Goal: Contribute content

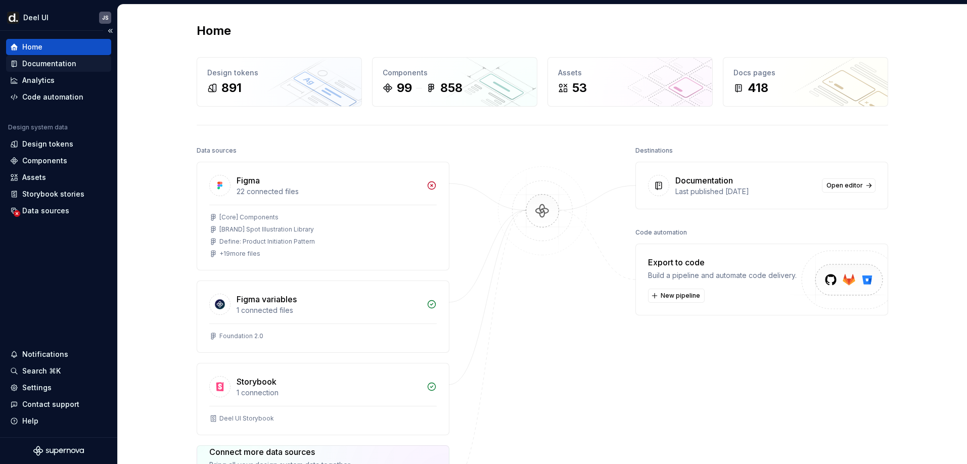
click at [58, 65] on div "Documentation" at bounding box center [49, 64] width 54 height 10
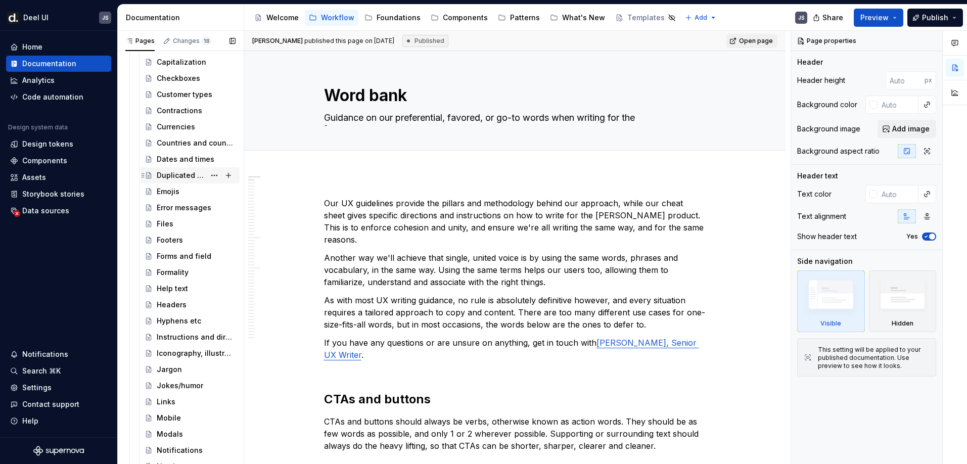
scroll to position [785, 0]
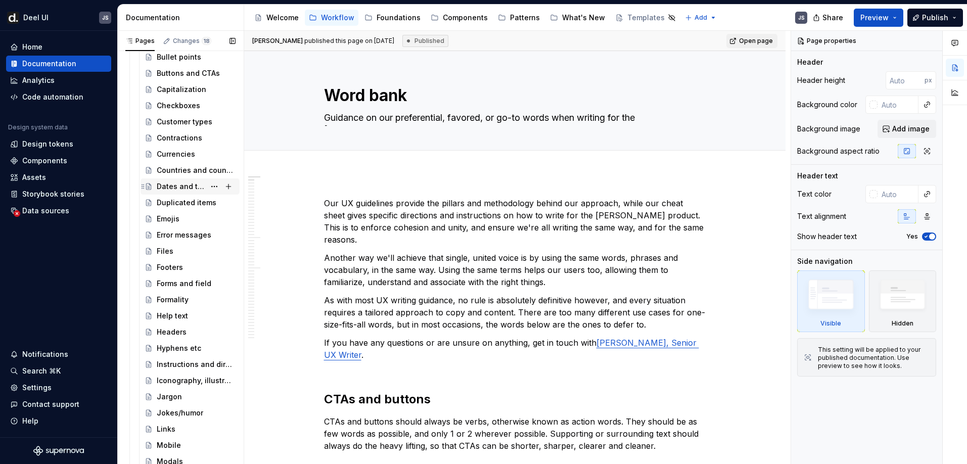
click at [165, 187] on div "Dates and times" at bounding box center [181, 186] width 49 height 10
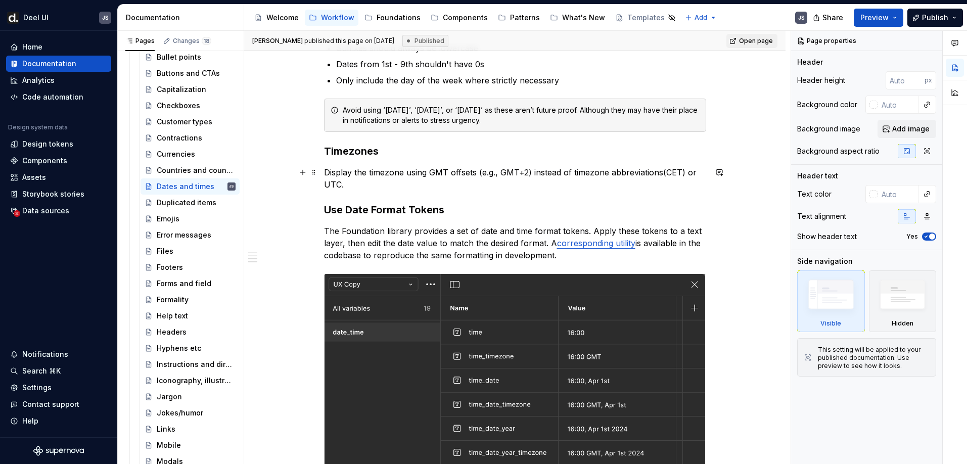
scroll to position [773, 0]
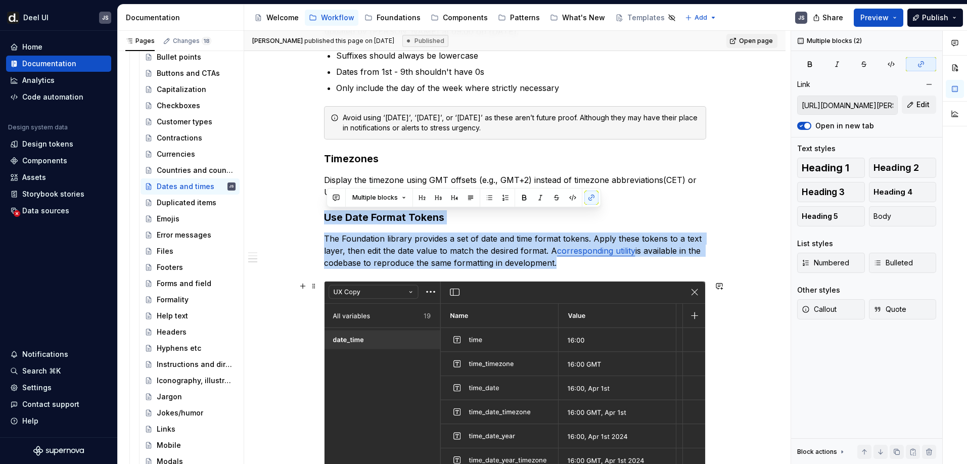
drag, startPoint x: 326, startPoint y: 217, endPoint x: 507, endPoint y: 359, distance: 229.7
click at [507, 359] on div "TLDR: we use month, date then year, and the month is abbreviated. When used wit…" at bounding box center [515, 107] width 382 height 1367
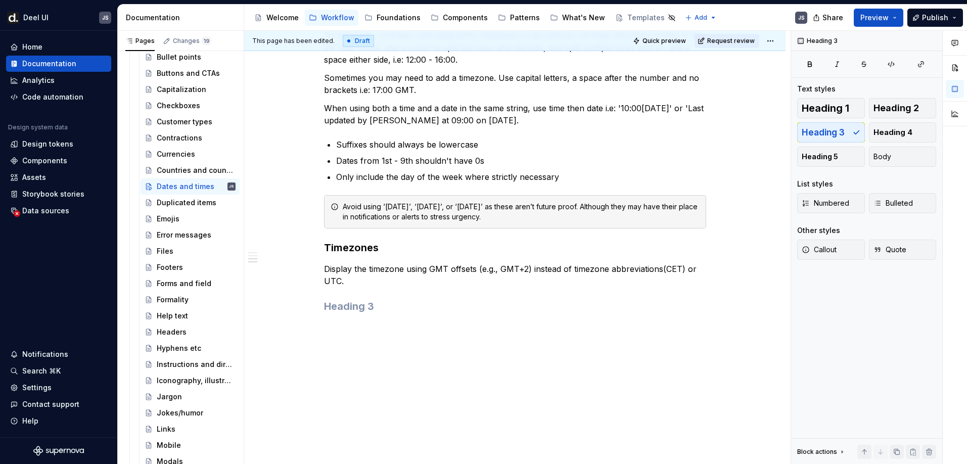
scroll to position [684, 0]
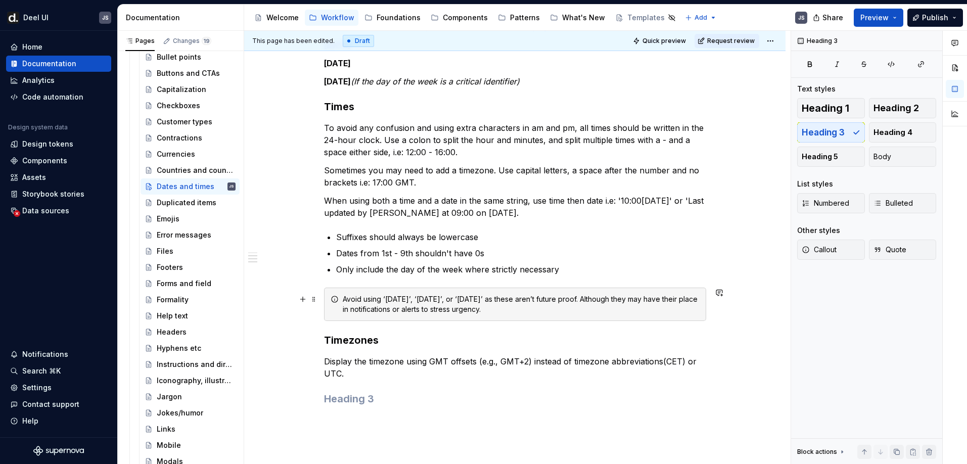
scroll to position [580, 0]
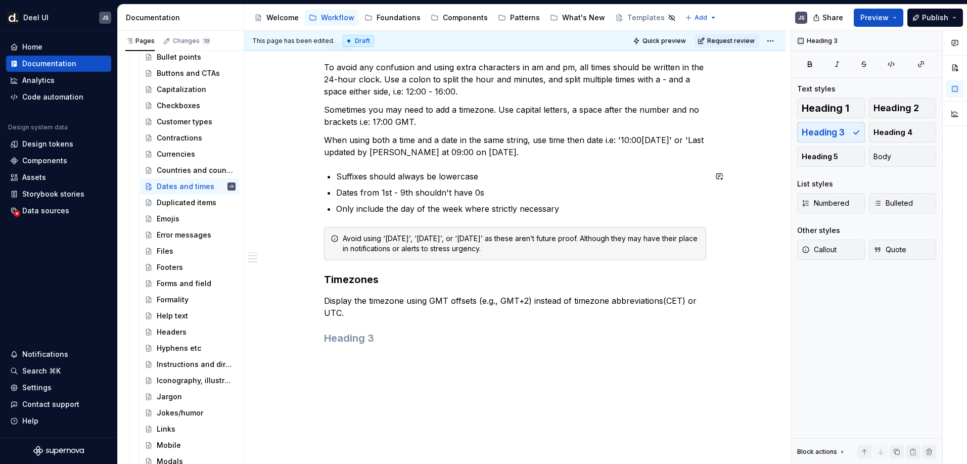
type textarea "*"
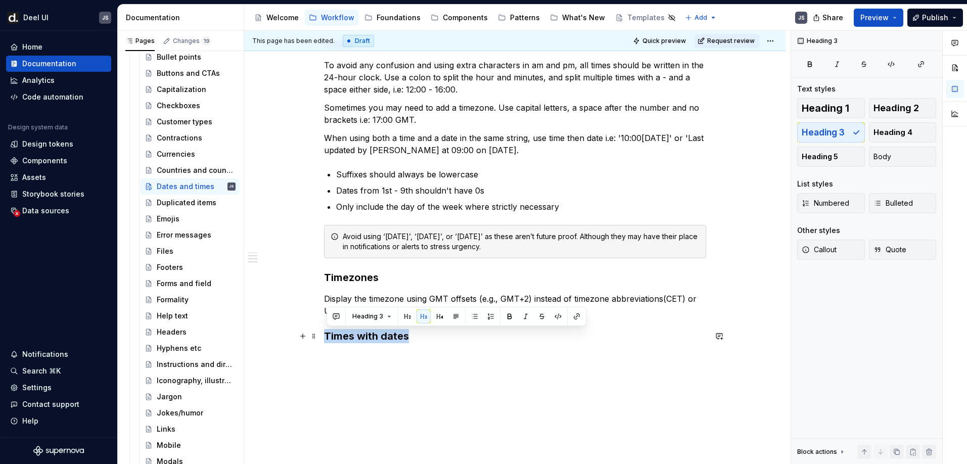
drag, startPoint x: 412, startPoint y: 336, endPoint x: 328, endPoint y: 334, distance: 83.9
click at [328, 334] on h3 "Times with dates" at bounding box center [515, 336] width 382 height 14
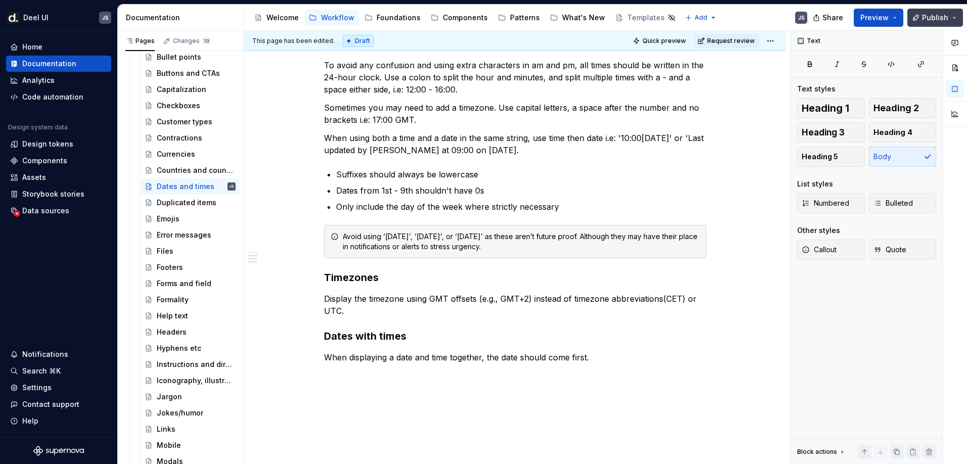
click at [933, 12] on button "Publish" at bounding box center [935, 18] width 56 height 18
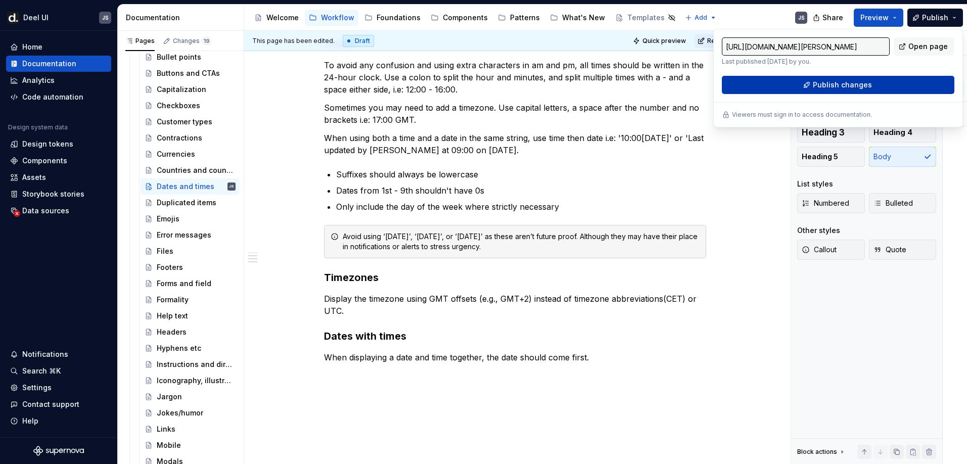
click at [839, 88] on span "Publish changes" at bounding box center [842, 85] width 59 height 10
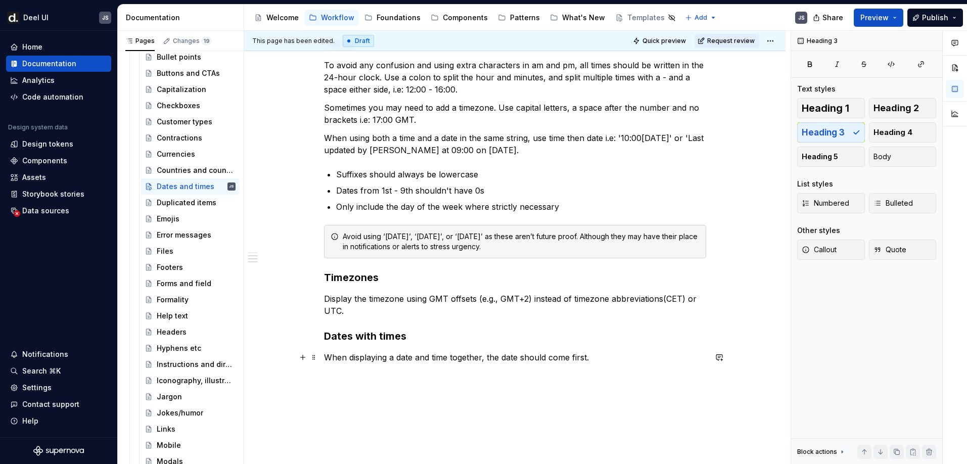
click at [461, 362] on p "When displaying a date and time together, the date should come first." at bounding box center [515, 357] width 382 height 12
click at [932, 19] on span "Publish" at bounding box center [935, 18] width 26 height 10
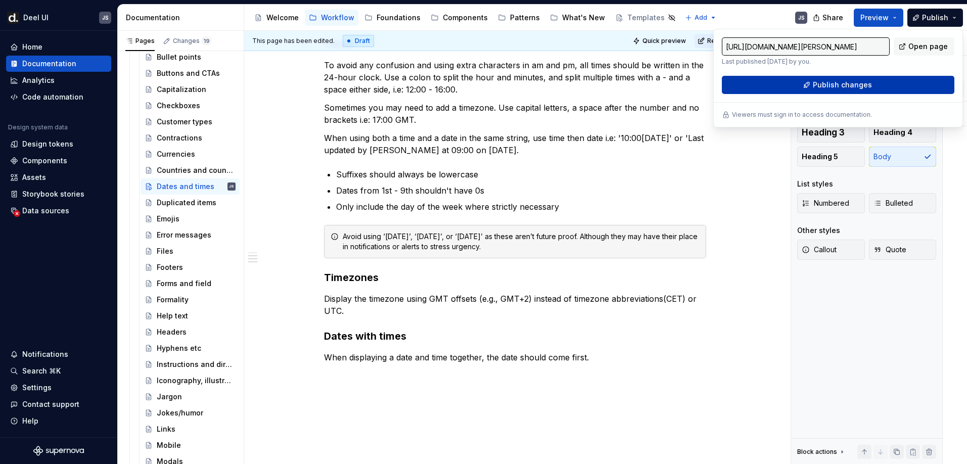
click at [862, 89] on span "Publish changes" at bounding box center [842, 85] width 59 height 10
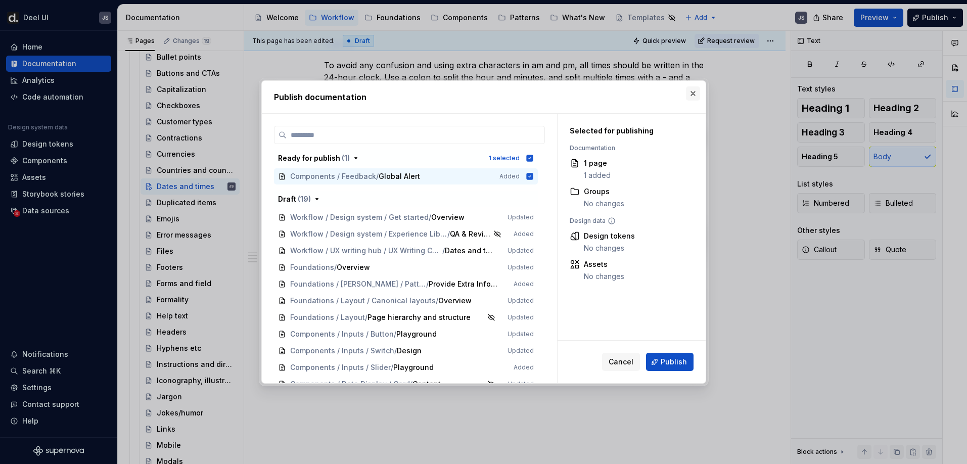
click at [693, 97] on button "button" at bounding box center [693, 93] width 14 height 14
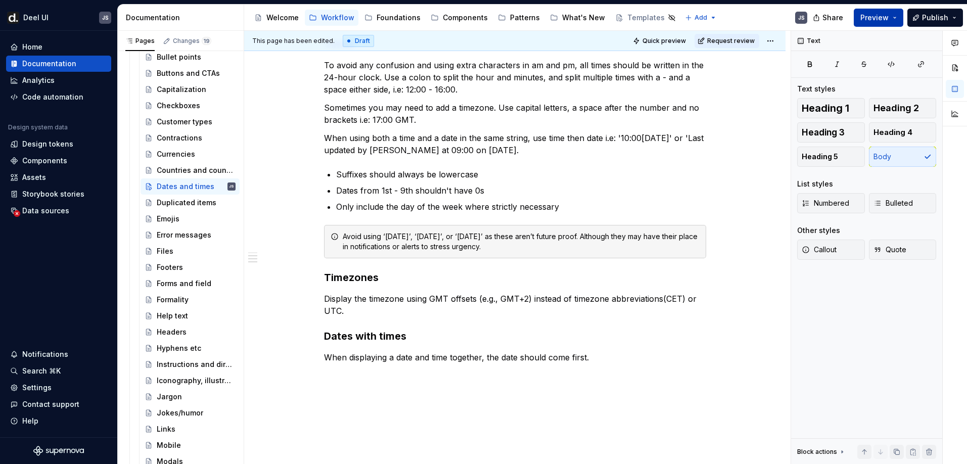
click at [878, 20] on span "Preview" at bounding box center [874, 18] width 28 height 10
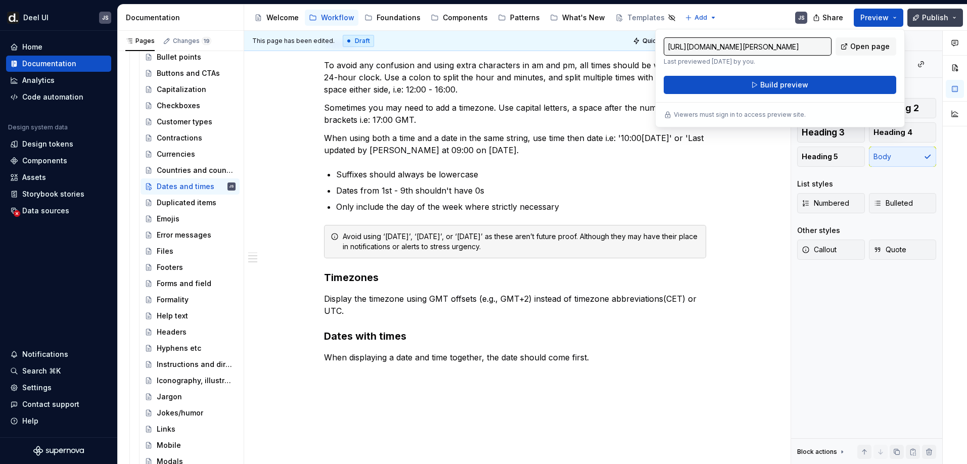
click at [927, 16] on span "Publish" at bounding box center [935, 18] width 26 height 10
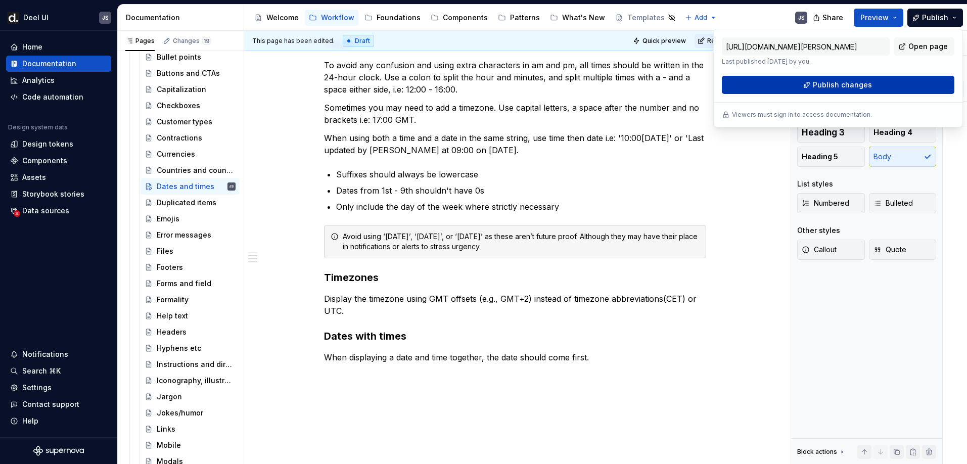
click at [861, 83] on span "Publish changes" at bounding box center [842, 85] width 59 height 10
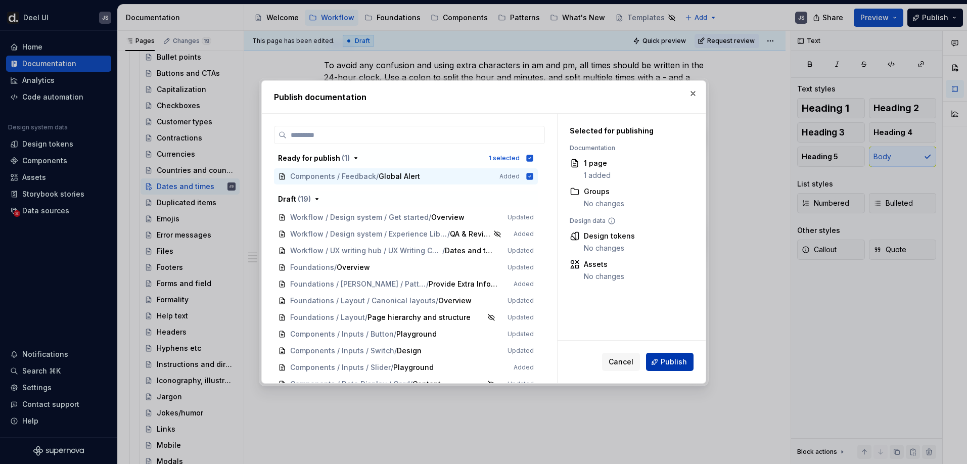
click at [669, 368] on button "Publish" at bounding box center [670, 362] width 48 height 18
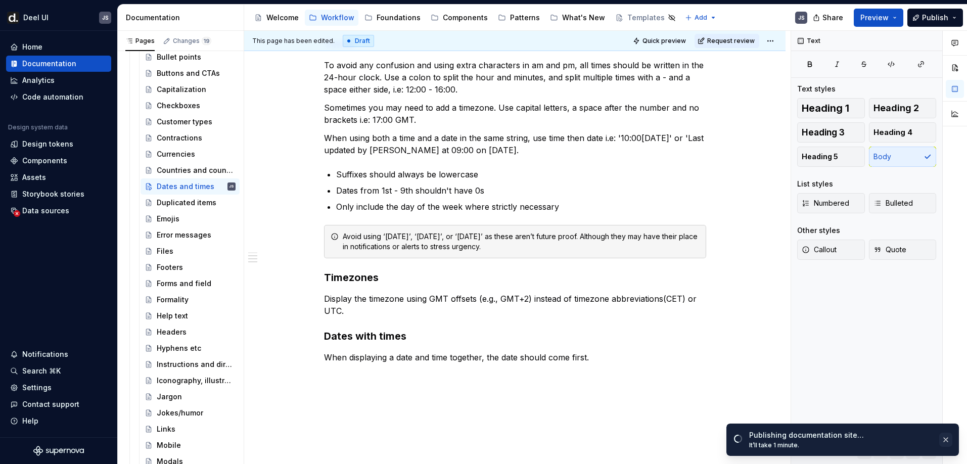
click at [945, 438] on button "button" at bounding box center [945, 440] width 13 height 14
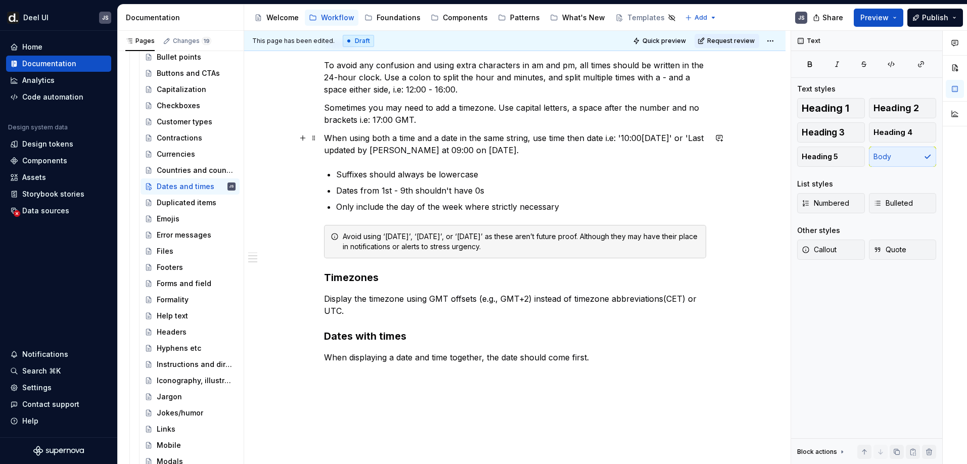
click at [537, 132] on p "When using both a time and a date in the same string, use time then date i.e: '…" at bounding box center [515, 144] width 382 height 24
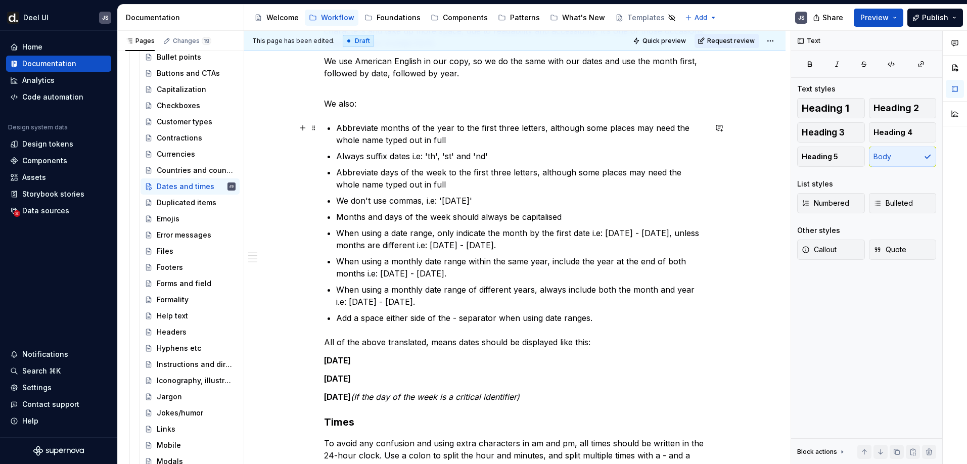
scroll to position [270, 0]
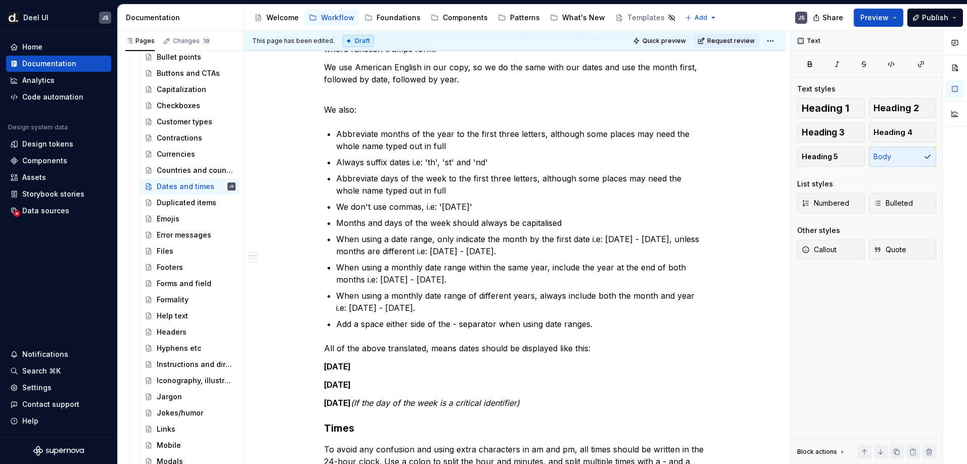
click at [350, 41] on div "Draft" at bounding box center [358, 41] width 31 height 12
click at [871, 19] on span "Preview" at bounding box center [874, 18] width 28 height 10
click at [922, 16] on button "Publish" at bounding box center [935, 18] width 56 height 18
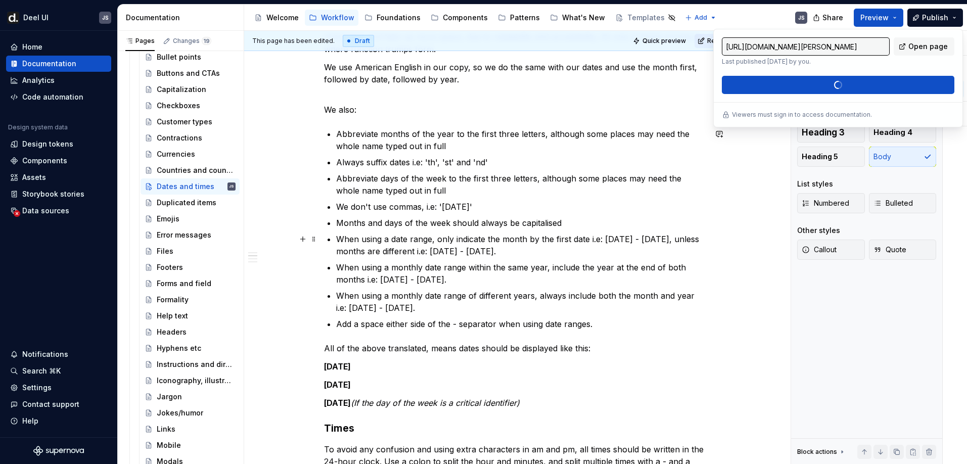
click at [561, 232] on ul "Abbreviate months of the year to the first three letters, although some places …" at bounding box center [521, 229] width 370 height 202
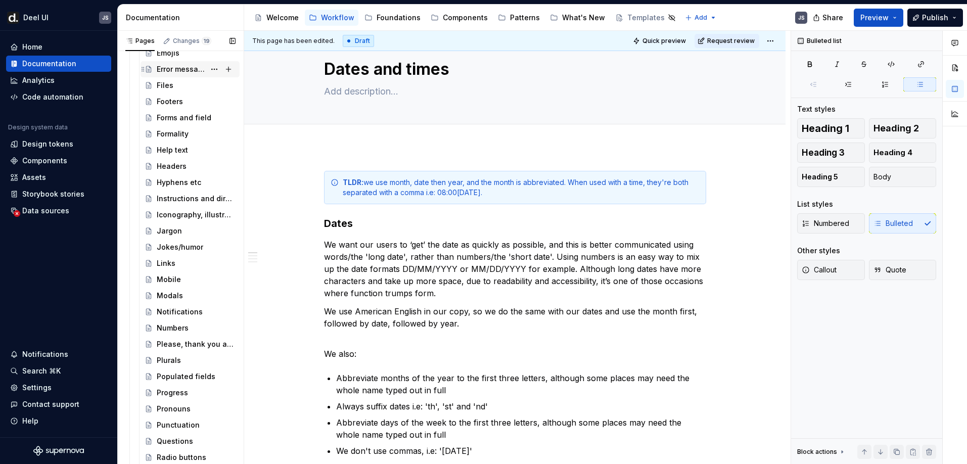
scroll to position [952, 0]
click at [172, 180] on div "Hyphens etc" at bounding box center [179, 180] width 44 height 10
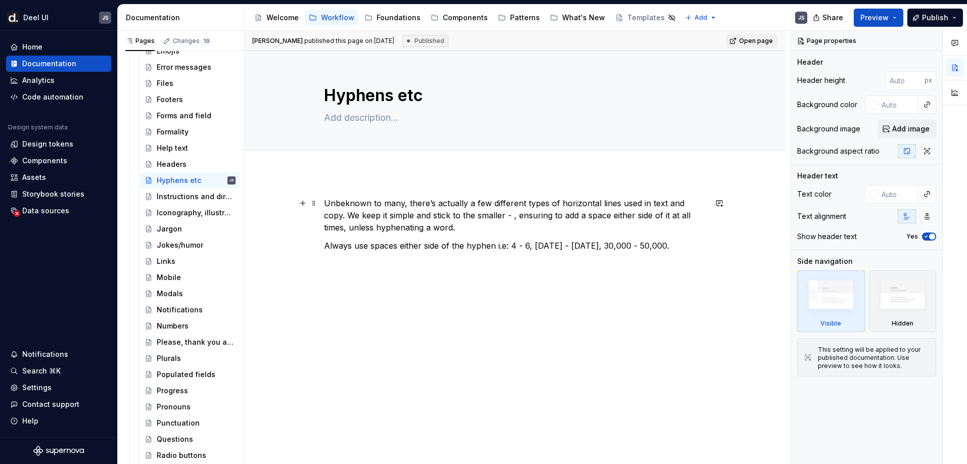
click at [577, 222] on p "Unbeknown to many, there’s actually a few different types of horizontal lines u…" at bounding box center [515, 215] width 382 height 36
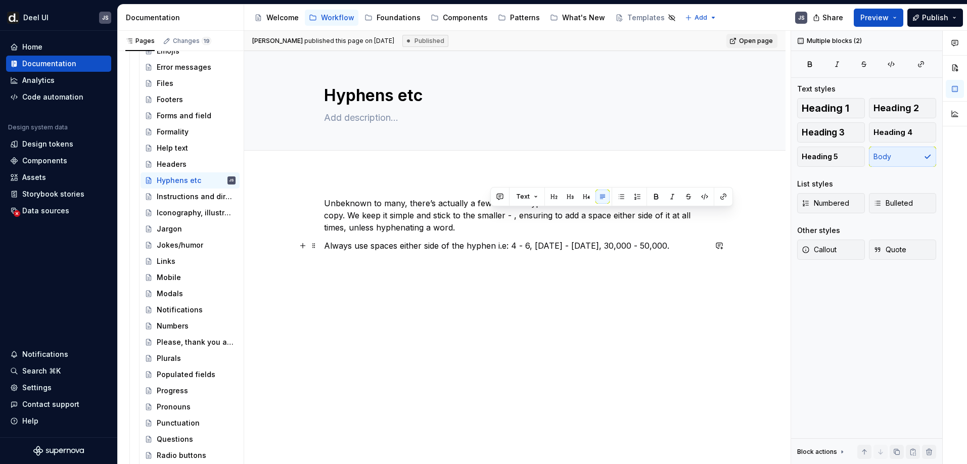
drag, startPoint x: 491, startPoint y: 215, endPoint x: 684, endPoint y: 241, distance: 195.2
click at [684, 241] on div "Unbeknown to many, there’s actually a few different types of horizontal lines u…" at bounding box center [515, 224] width 382 height 55
type textarea "*"
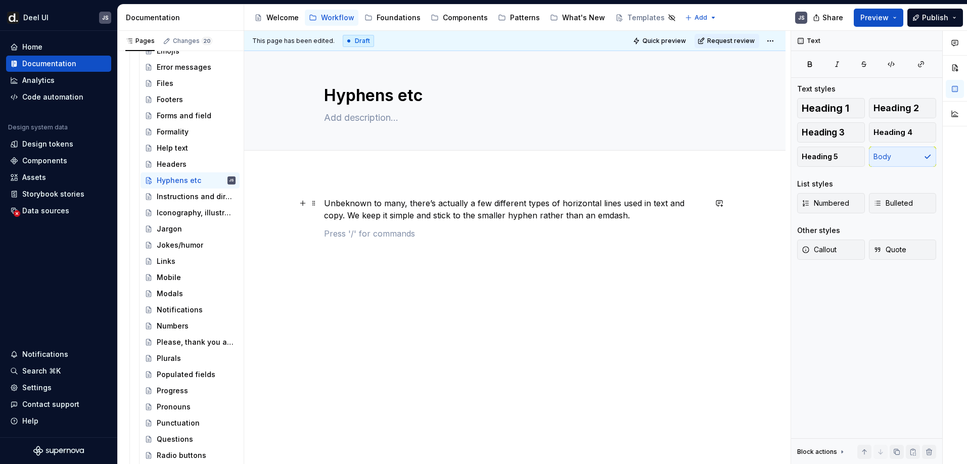
click at [583, 216] on p "Unbeknown to many, there’s actually a few different types of horizontal lines u…" at bounding box center [515, 209] width 382 height 24
click at [630, 214] on p "Unbeknown to many, there’s actually a few different types of horizontal lines u…" at bounding box center [515, 209] width 382 height 24
drag, startPoint x: 574, startPoint y: 213, endPoint x: 606, endPoint y: 213, distance: 31.3
click at [606, 213] on p "Unbeknown to many, there’s actually a few different types of horizontal lines u…" at bounding box center [515, 209] width 382 height 24
copy p "em-dash"
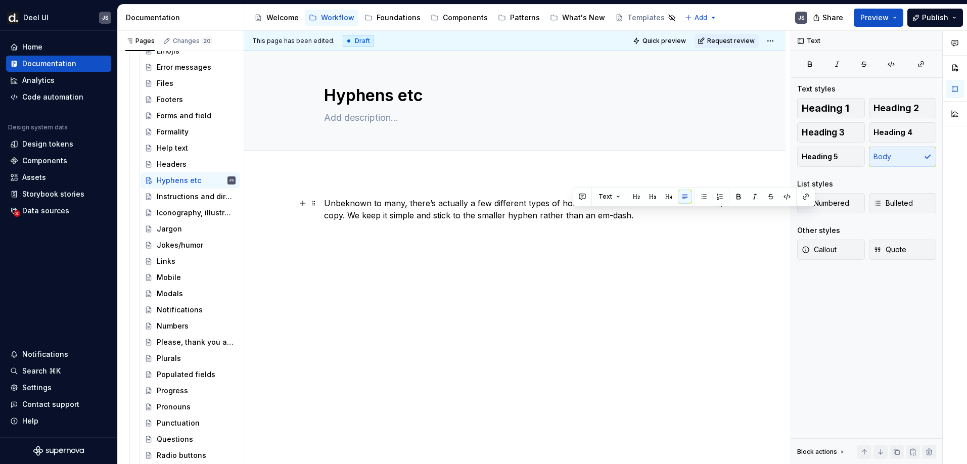
click at [590, 213] on p "Unbeknown to many, there’s actually a few different types of horizontal lines u…" at bounding box center [515, 209] width 382 height 24
click at [604, 215] on p "Unbeknown to many, there’s actually a few different types of horizontal lines u…" at bounding box center [515, 209] width 382 height 24
click at [514, 214] on p "Unbeknown to many, there’s actually a few different types of horizontal lines u…" at bounding box center [515, 209] width 382 height 24
click at [643, 220] on p "Unbeknown to many, there’s actually a few different types of horizontal lines u…" at bounding box center [515, 209] width 382 height 24
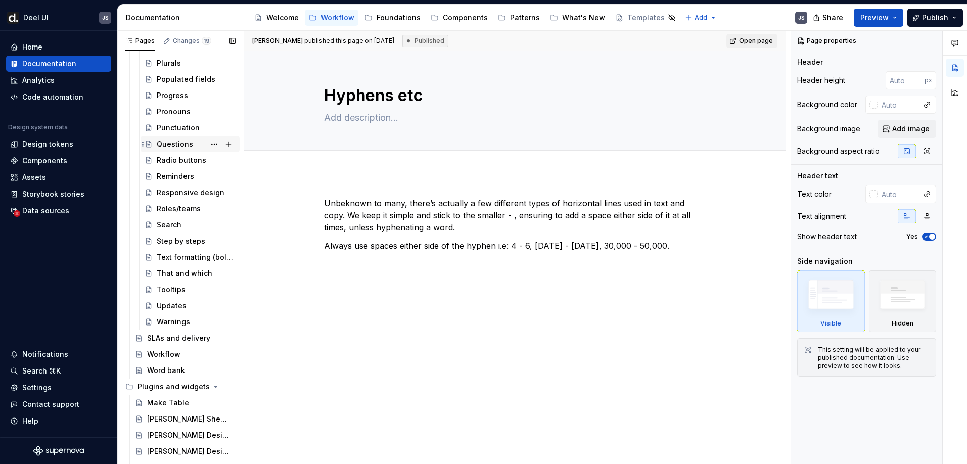
scroll to position [1248, 0]
click at [175, 128] on div "Punctuation" at bounding box center [178, 127] width 43 height 10
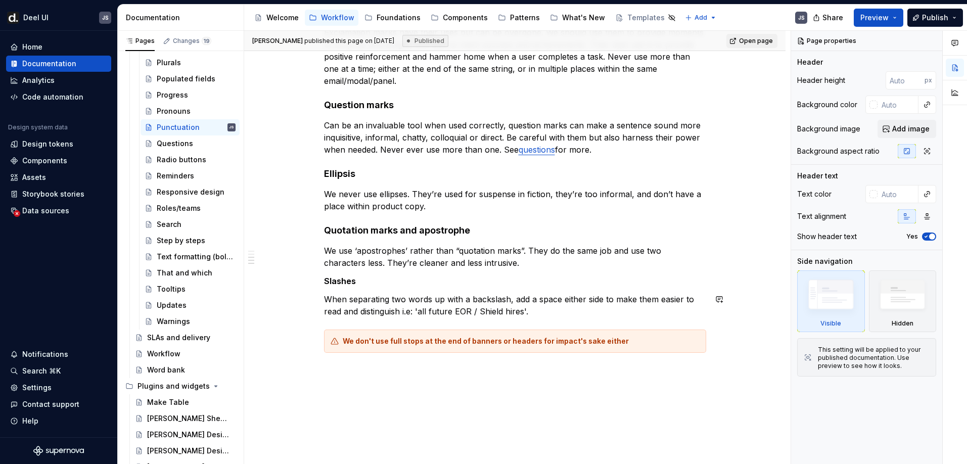
scroll to position [467, 0]
type textarea "*"
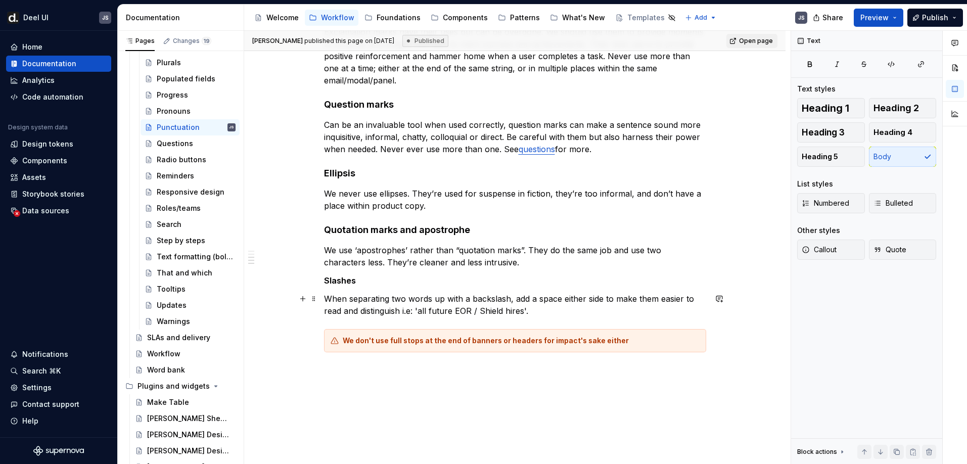
click at [558, 309] on p "When separating two words up with a backslash, add a space either side to make …" at bounding box center [515, 305] width 382 height 24
drag, startPoint x: 511, startPoint y: 298, endPoint x: 520, endPoint y: 296, distance: 9.0
click at [520, 296] on p "When separating two words up with a backslash, add a space either side to make …" at bounding box center [515, 305] width 382 height 24
click at [516, 298] on p "When separating two words up with a backslash, add a space either side to make …" at bounding box center [515, 305] width 382 height 24
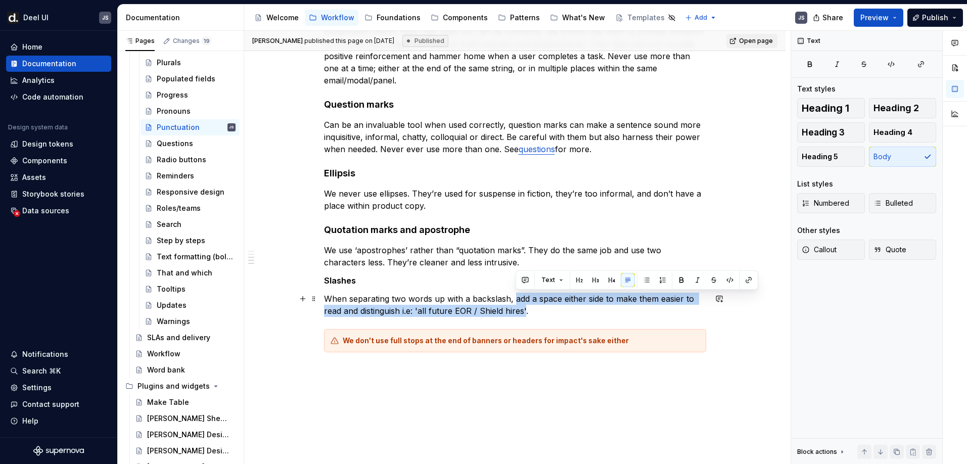
drag, startPoint x: 516, startPoint y: 298, endPoint x: 528, endPoint y: 310, distance: 16.8
click at [528, 310] on p "When separating two words up with a backslash, add a space either side to make …" at bounding box center [515, 305] width 382 height 24
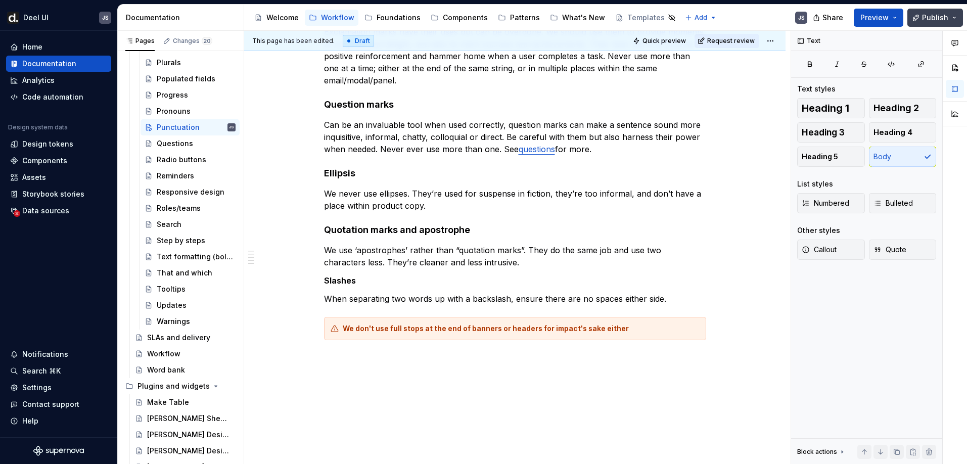
click at [931, 17] on span "Publish" at bounding box center [935, 18] width 26 height 10
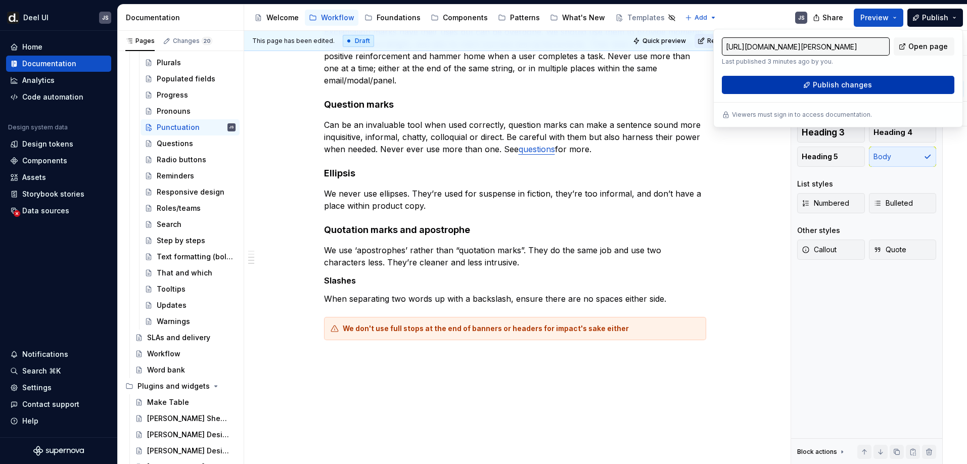
click at [847, 83] on span "Publish changes" at bounding box center [842, 85] width 59 height 10
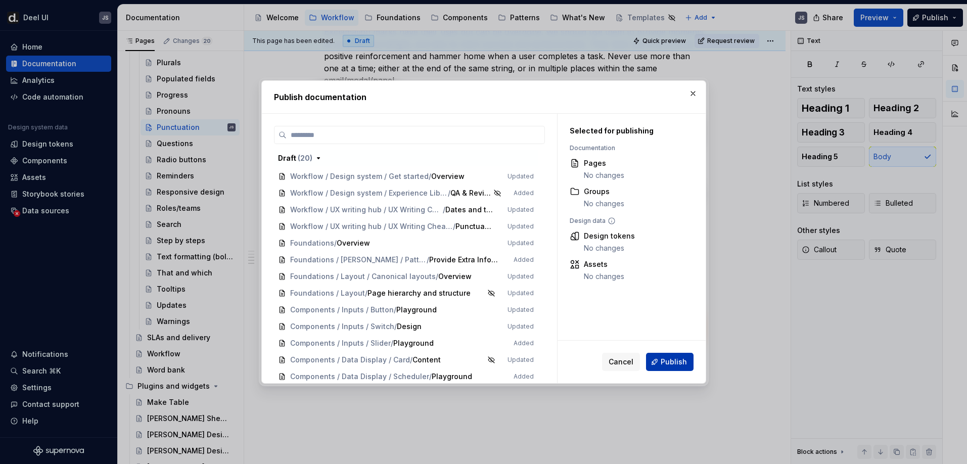
click at [676, 360] on span "Publish" at bounding box center [674, 362] width 26 height 10
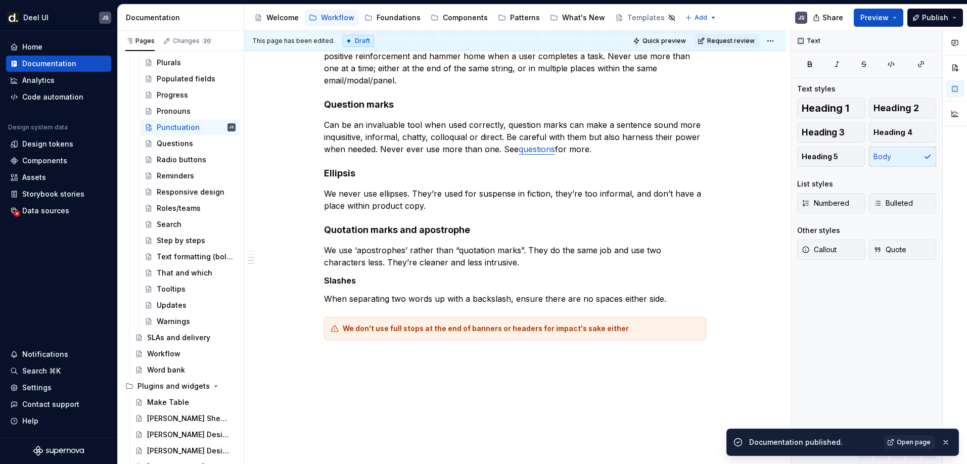
type textarea "*"
